Goal: Register for event/course

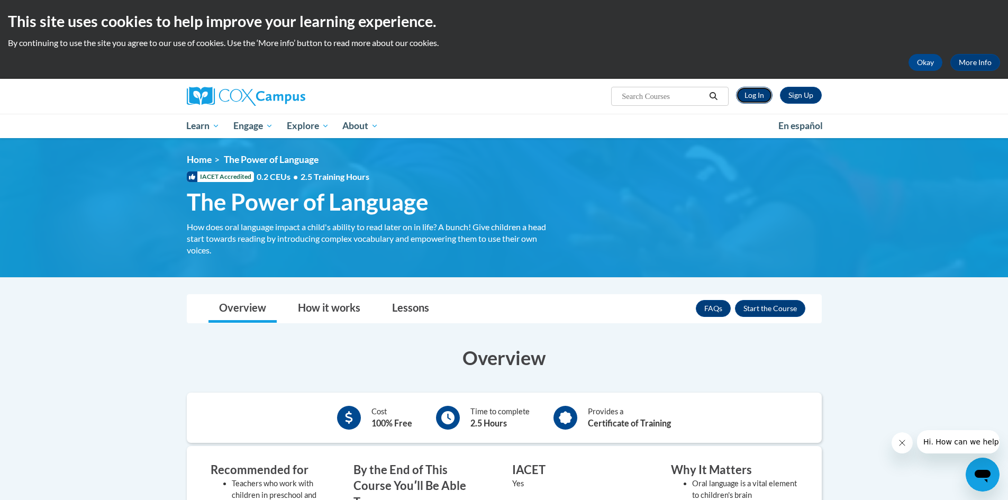
click at [756, 98] on link "Log In" at bounding box center [754, 95] width 37 height 17
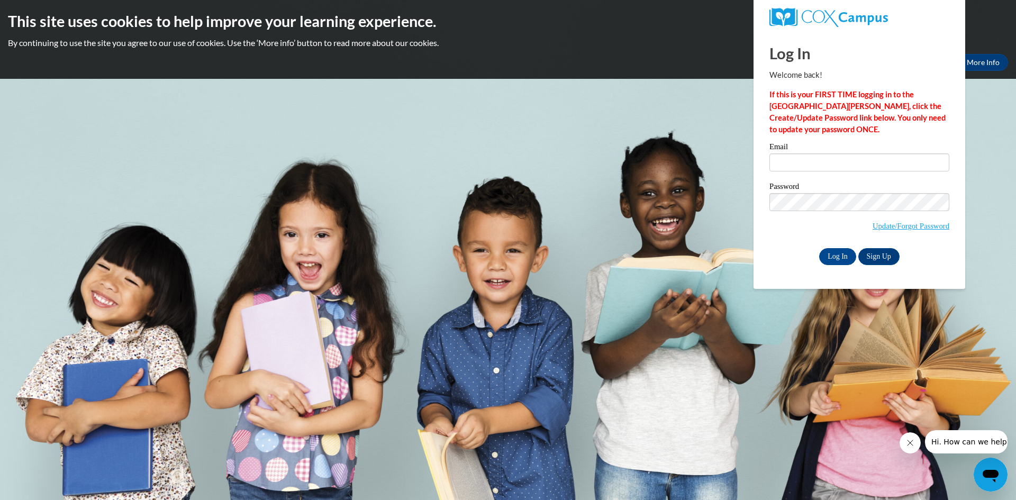
click at [610, 184] on body "This site uses cookies to help improve your learning experience. By continuing …" at bounding box center [508, 250] width 1016 height 500
click at [858, 326] on body "This site uses cookies to help improve your learning experience. By continuing …" at bounding box center [508, 250] width 1016 height 500
click at [882, 254] on link "Sign Up" at bounding box center [878, 256] width 41 height 17
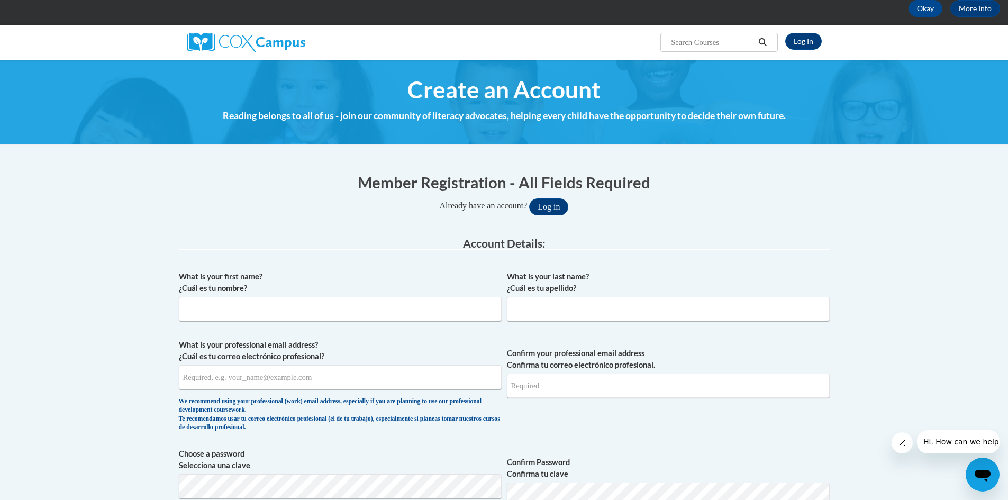
scroll to position [106, 0]
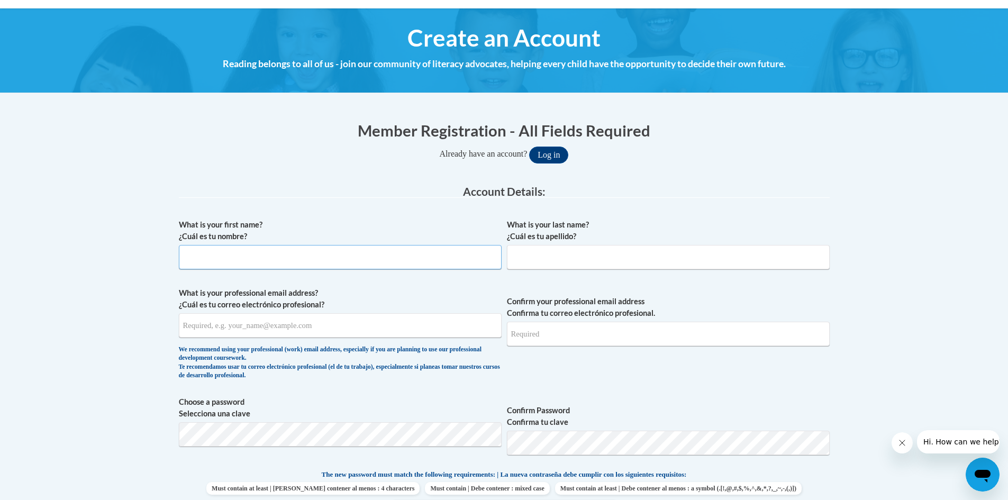
click at [250, 258] on input "What is your first name? ¿Cuál es tu nombre?" at bounding box center [340, 257] width 323 height 24
type input "[PERSON_NAME]"
click at [545, 256] on input "What is your last name? ¿Cuál es tu apellido?" at bounding box center [668, 257] width 323 height 24
type input "[PERSON_NAME]"
click at [242, 336] on input "What is your professional email address? ¿Cuál es tu correo electrónico profesi…" at bounding box center [340, 325] width 323 height 24
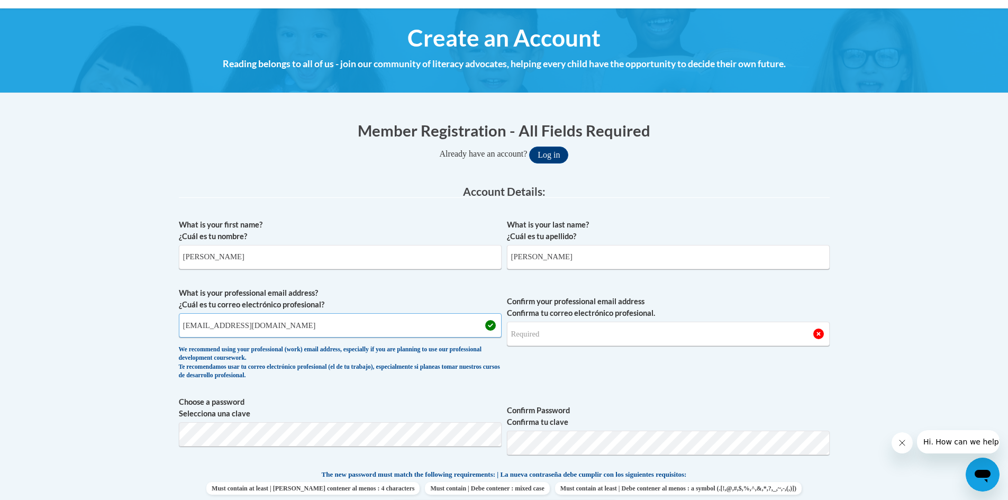
type input "[EMAIL_ADDRESS][DOMAIN_NAME]"
click at [605, 336] on input "Confirm your professional email address Confirma tu correo electrónico profesio…" at bounding box center [668, 334] width 323 height 24
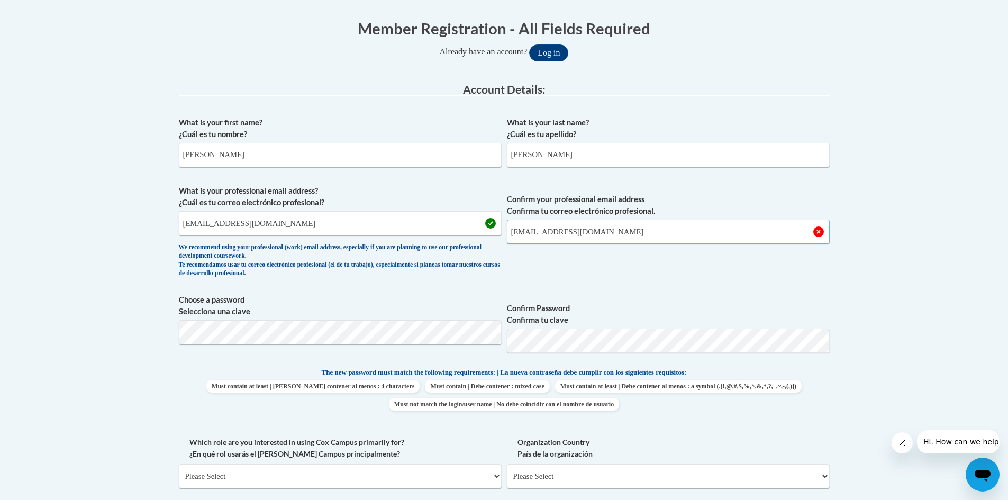
scroll to position [212, 0]
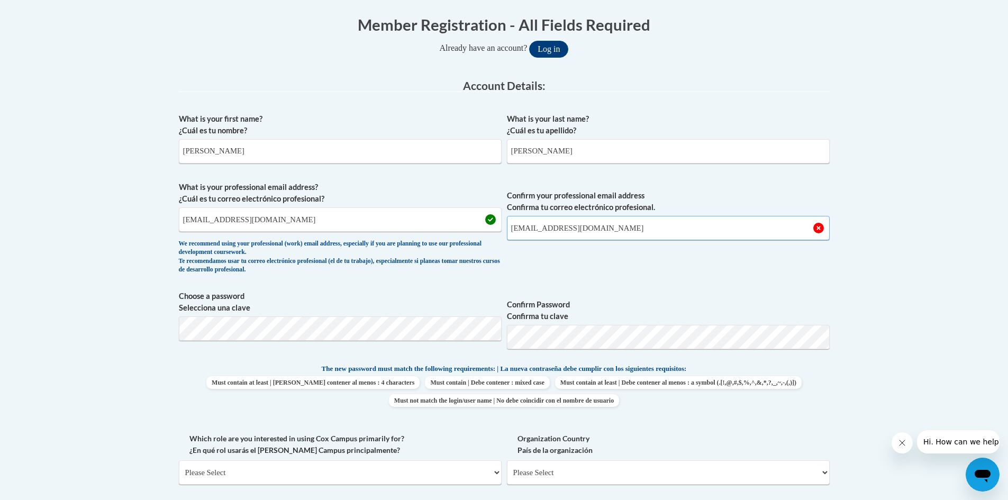
type input "[EMAIL_ADDRESS][DOMAIN_NAME]"
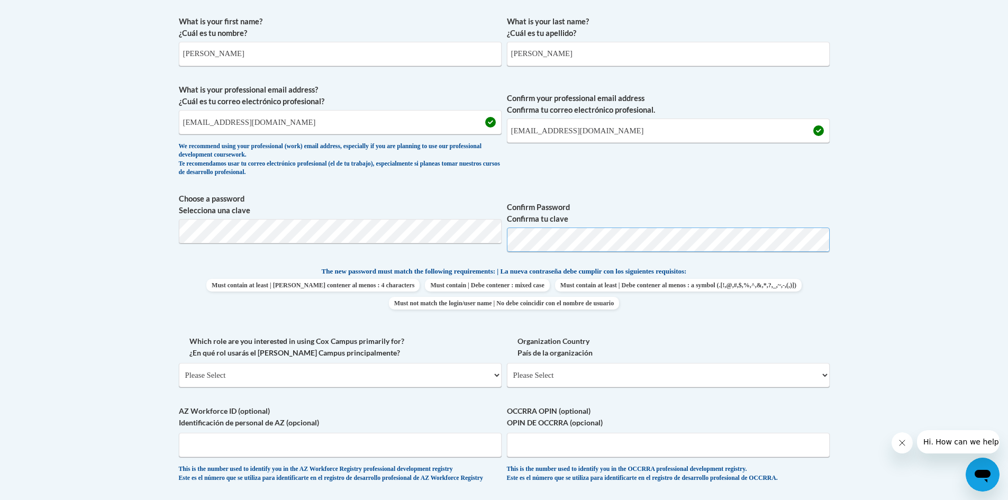
scroll to position [317, 0]
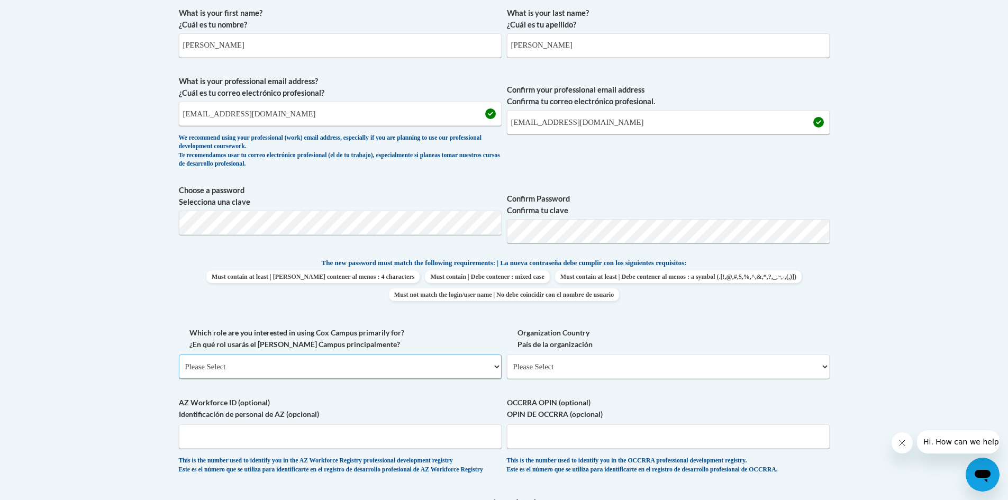
click at [277, 371] on select "Please Select College/University | Colegio/Universidad Community/Nonprofit Part…" at bounding box center [340, 366] width 323 height 24
select select "fbf2d438-af2f-41f8-98f1-81c410e29de3"
click at [179, 354] on select "Please Select College/University | Colegio/Universidad Community/Nonprofit Part…" at bounding box center [340, 366] width 323 height 24
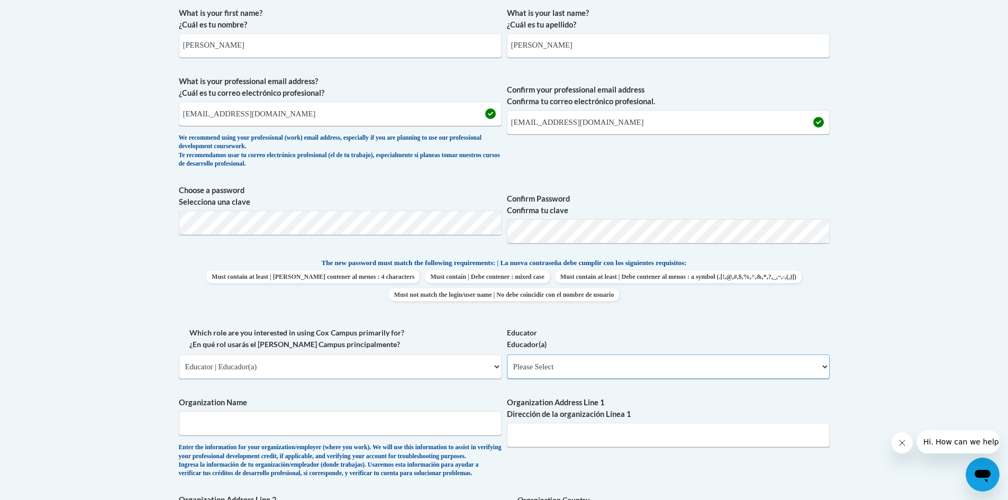
click at [578, 368] on select "Please Select Early Learning/Daycare Teacher/Family Home Care Provider | Maestr…" at bounding box center [668, 366] width 323 height 24
select select "5e2af403-4f2c-4e49-a02f-103e55d7b75b"
click at [507, 354] on select "Please Select Early Learning/Daycare Teacher/Family Home Care Provider | Maestr…" at bounding box center [668, 366] width 323 height 24
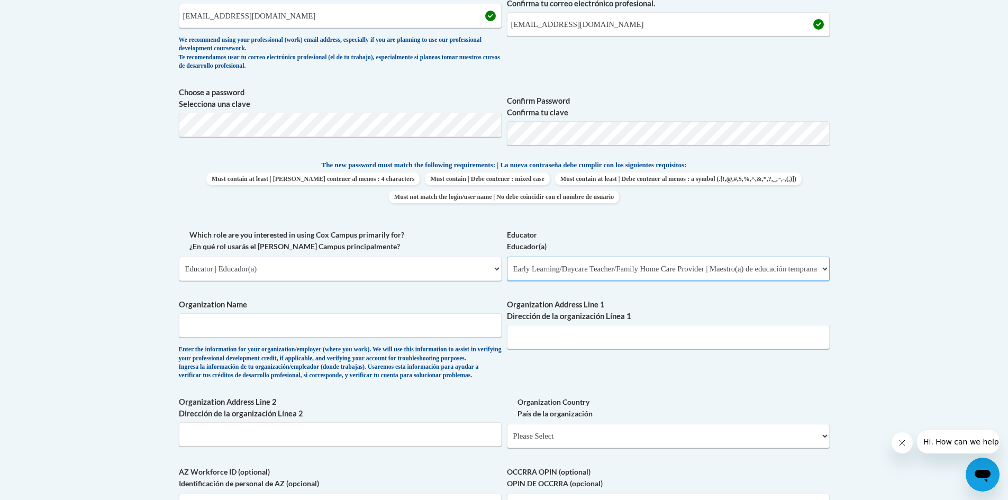
scroll to position [423, 0]
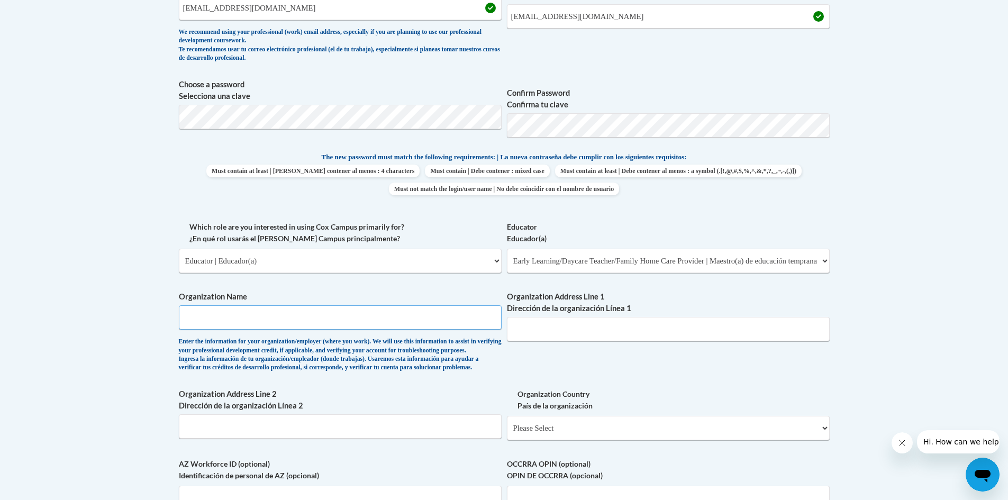
click at [233, 323] on input "Organization Name" at bounding box center [340, 317] width 323 height 24
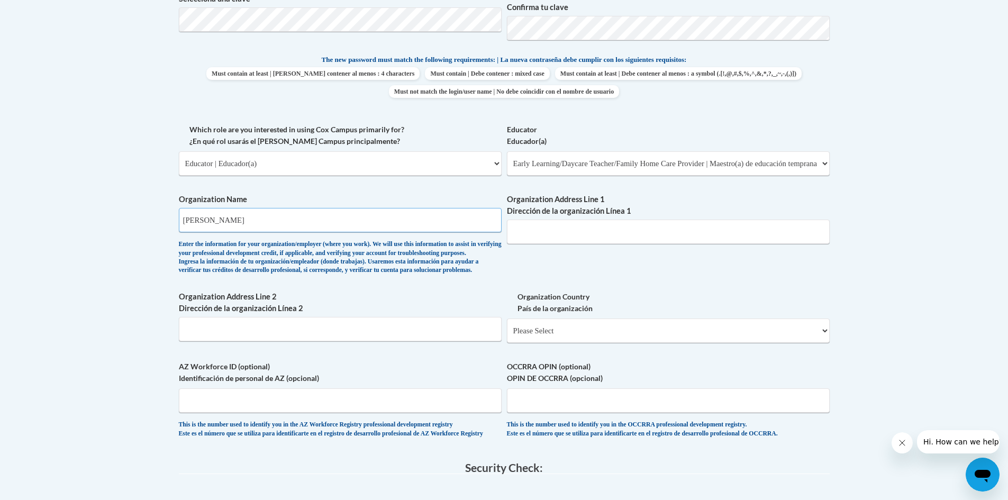
scroll to position [529, 0]
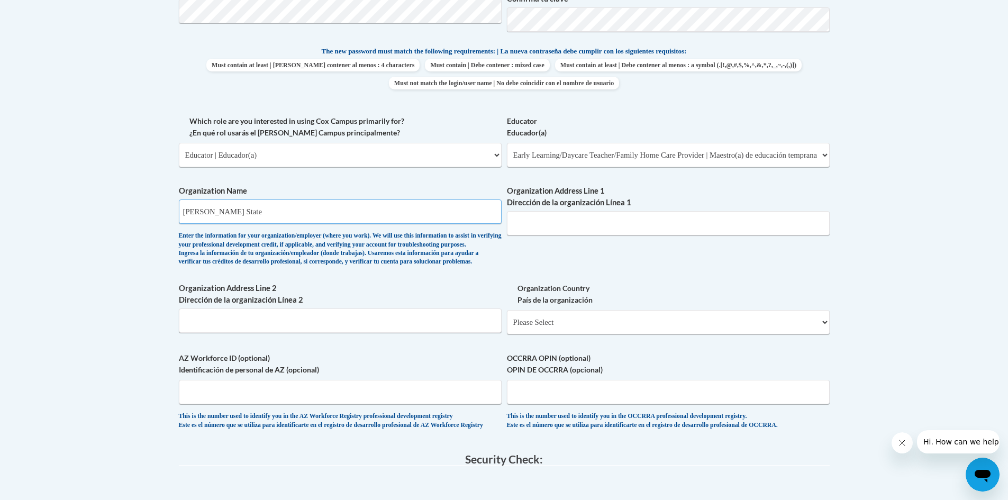
type input "[PERSON_NAME] State"
click at [579, 223] on input "Organization Address Line 1 Dirección de la organización Línea 1" at bounding box center [668, 223] width 323 height 24
type input "[STREET_ADDRESS][PERSON_NAME]"
click at [595, 334] on select "Please Select [GEOGRAPHIC_DATA] | [GEOGRAPHIC_DATA] Outside of [GEOGRAPHIC_DATA…" at bounding box center [668, 322] width 323 height 24
select select "ad49bcad-a171-4b2e-b99c-48b446064914"
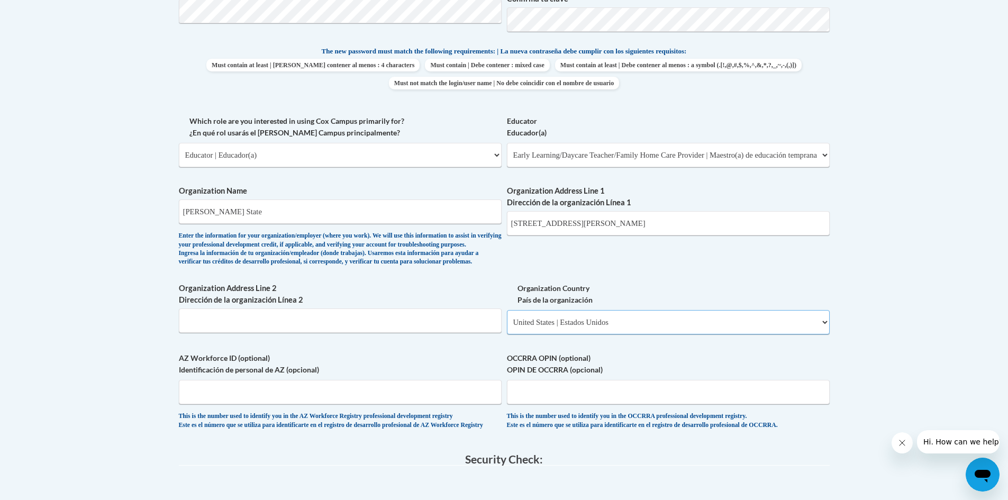
click at [507, 327] on select "Please Select [GEOGRAPHIC_DATA] | [GEOGRAPHIC_DATA] Outside of [GEOGRAPHIC_DATA…" at bounding box center [668, 322] width 323 height 24
select select
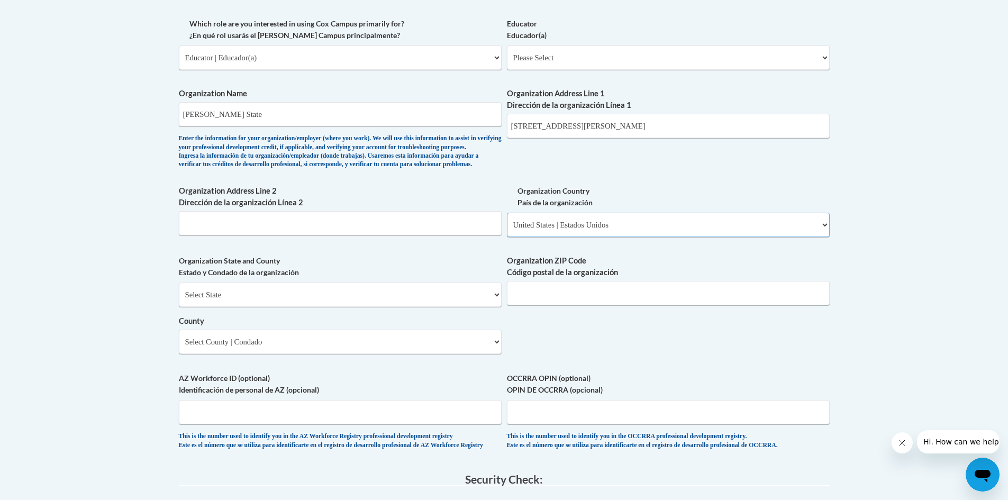
scroll to position [635, 0]
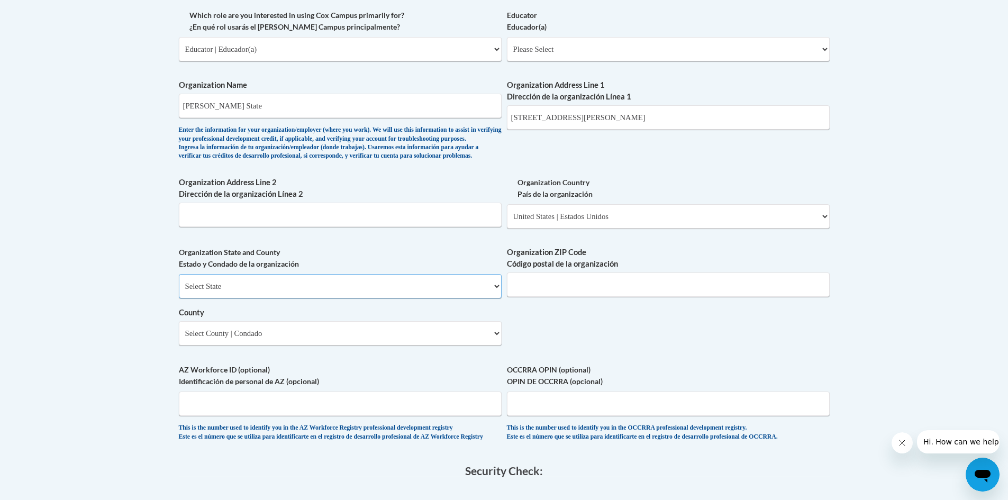
click at [251, 298] on select "Select State [US_STATE] [US_STATE] [US_STATE] [US_STATE] [US_STATE] [US_STATE] …" at bounding box center [340, 286] width 323 height 24
select select "[US_STATE]"
click at [179, 292] on select "Select State [US_STATE] [US_STATE] [US_STATE] [US_STATE] [US_STATE] [US_STATE] …" at bounding box center [340, 286] width 323 height 24
click at [584, 297] on input "Organization ZIP Code Código postal de la organización" at bounding box center [668, 284] width 323 height 24
type input "35401"
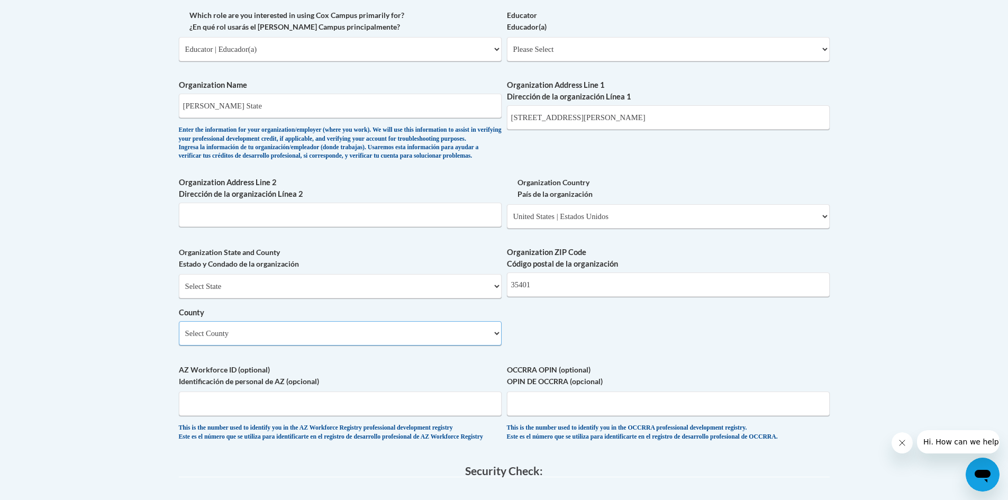
click at [406, 345] on select "Select County Autauga [PERSON_NAME] [PERSON_NAME] [PERSON_NAME] [PERSON_NAME] […" at bounding box center [340, 333] width 323 height 24
select select "Tuscaloosa"
click at [179, 339] on select "Select County Autauga [PERSON_NAME] [PERSON_NAME] [PERSON_NAME] [PERSON_NAME] […" at bounding box center [340, 333] width 323 height 24
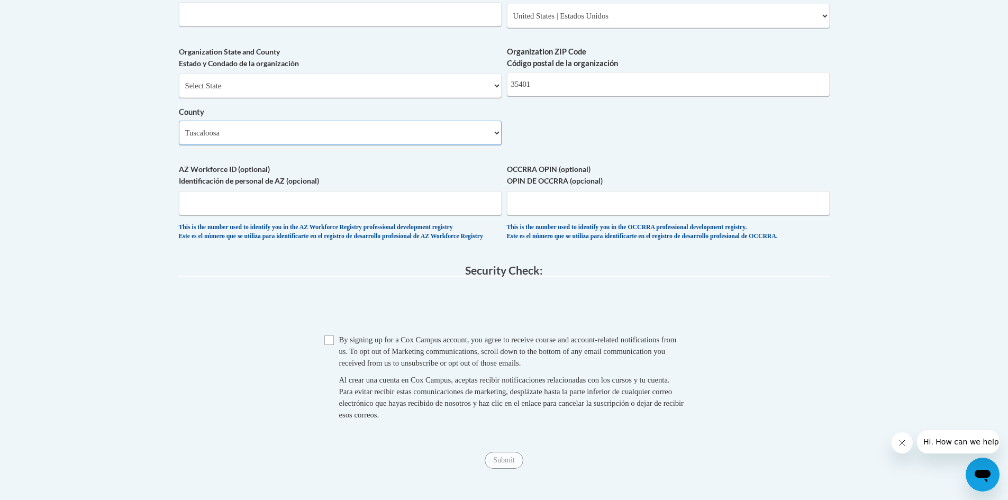
scroll to position [847, 0]
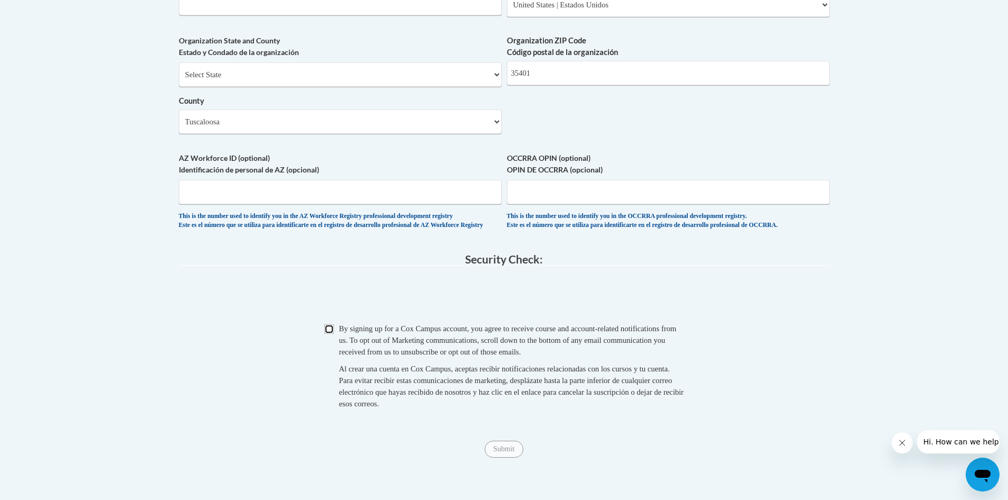
click at [328, 334] on input "Checkbox" at bounding box center [329, 329] width 10 height 10
checkbox input "true"
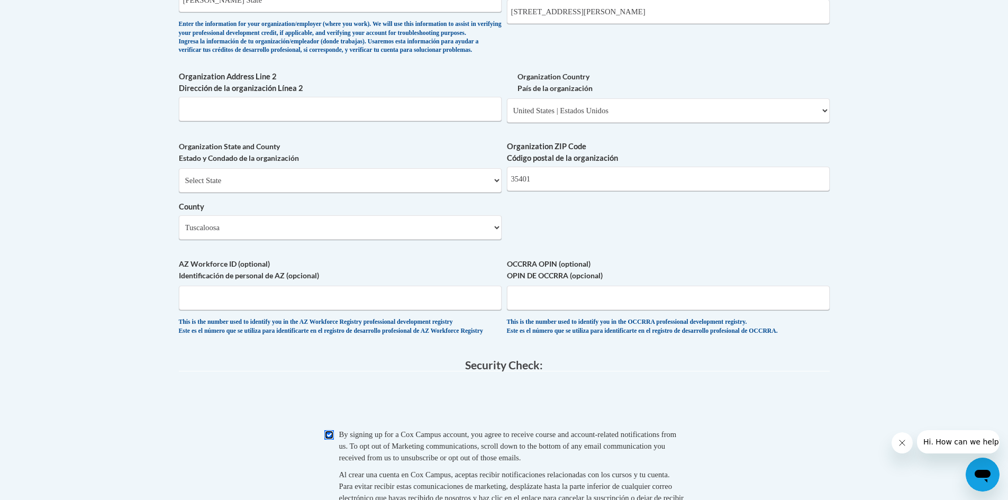
scroll to position [899, 0]
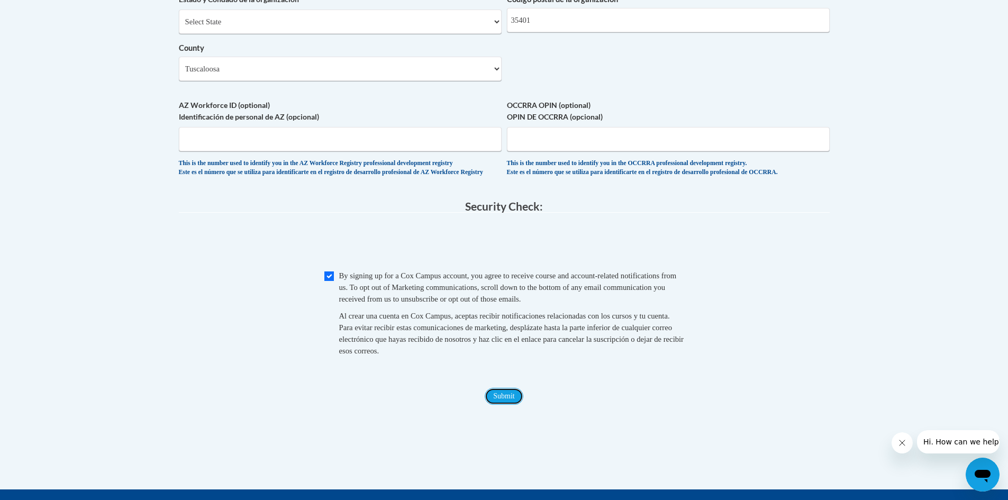
click at [509, 405] on input "Submit" at bounding box center [504, 396] width 38 height 17
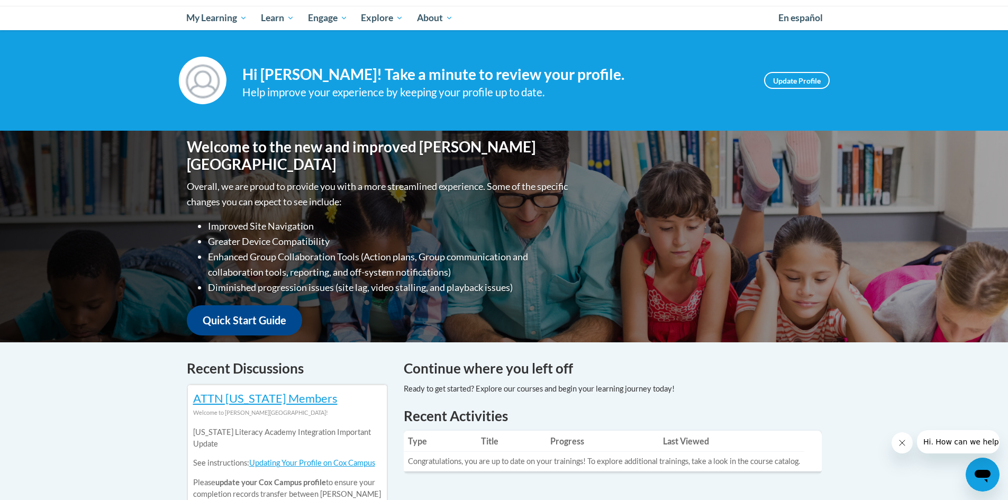
scroll to position [106, 0]
